Goal: Task Accomplishment & Management: Manage account settings

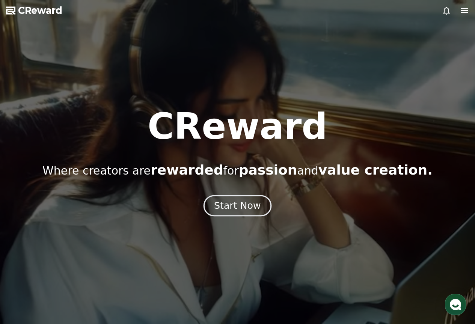
click at [227, 198] on button "Start Now" at bounding box center [238, 205] width 68 height 21
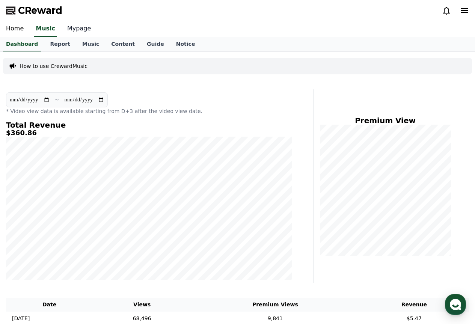
click at [80, 32] on link "Mypage" at bounding box center [79, 29] width 36 height 16
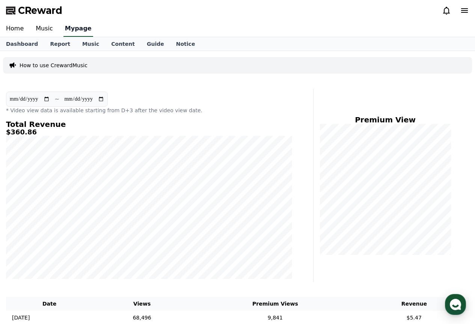
select select "**********"
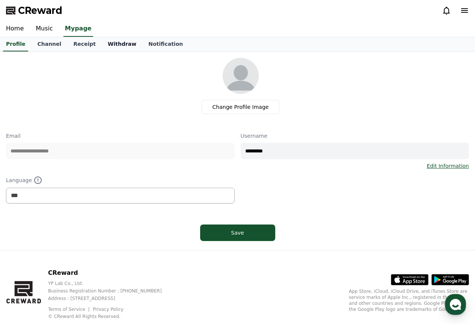
click at [104, 38] on link "Withdraw" at bounding box center [122, 44] width 41 height 14
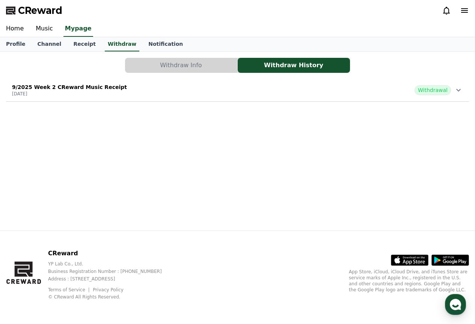
click at [177, 71] on button "Withdraw Info" at bounding box center [181, 65] width 112 height 15
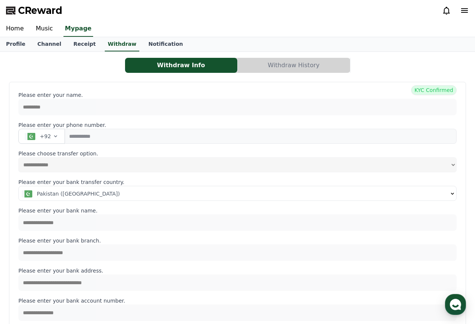
click at [262, 64] on button "Withdraw History" at bounding box center [294, 65] width 112 height 15
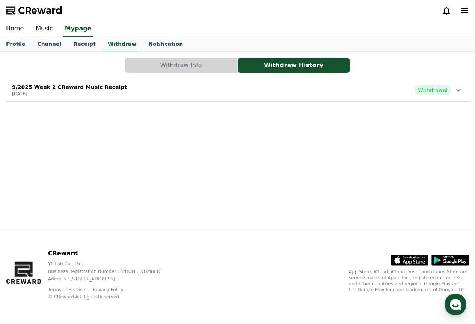
click at [247, 95] on div "9/2025 Week 2 CReward Music Receipt [DATE] Withdrawal" at bounding box center [237, 90] width 463 height 20
